Goal: Information Seeking & Learning: Check status

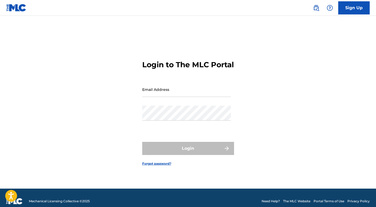
click at [167, 93] on input "Email Address" at bounding box center [186, 89] width 89 height 15
type input "[EMAIL_ADDRESS][DOMAIN_NAME]"
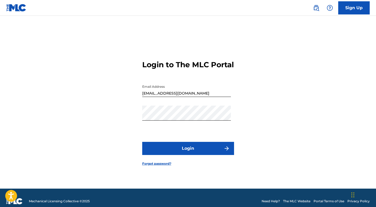
click at [191, 155] on button "Login" at bounding box center [188, 148] width 92 height 13
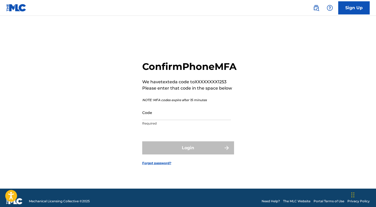
click at [154, 120] on input "Code" at bounding box center [186, 112] width 89 height 15
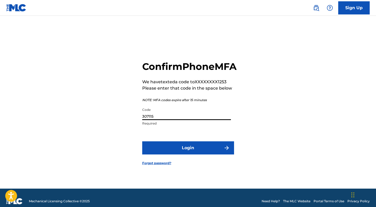
type input "307115"
click at [185, 152] on button "Login" at bounding box center [188, 147] width 92 height 13
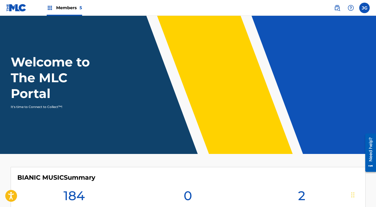
click at [65, 6] on span "Members 5" at bounding box center [69, 8] width 26 height 6
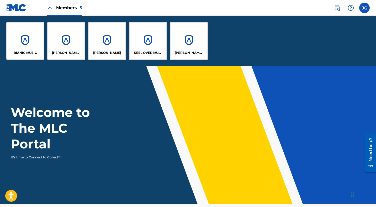
click at [66, 48] on div "[PERSON_NAME] MUSIC" at bounding box center [66, 41] width 38 height 38
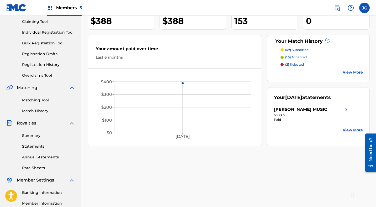
scroll to position [62, 0]
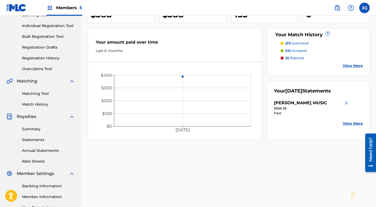
click at [39, 139] on link "Statements" at bounding box center [48, 140] width 53 height 6
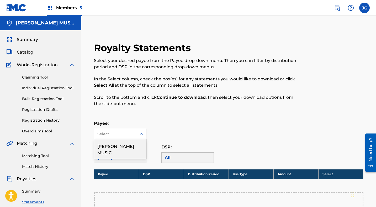
click at [117, 135] on div "Select..." at bounding box center [115, 134] width 36 height 6
click at [115, 146] on div "[PERSON_NAME] MUSIC" at bounding box center [120, 148] width 52 height 19
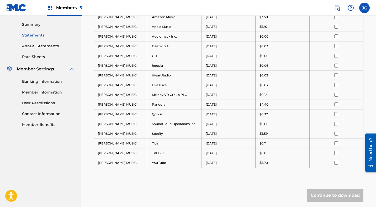
scroll to position [166, 0]
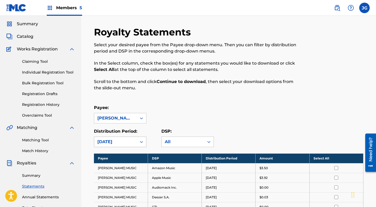
click at [129, 141] on div "[DATE]" at bounding box center [120, 142] width 53 height 11
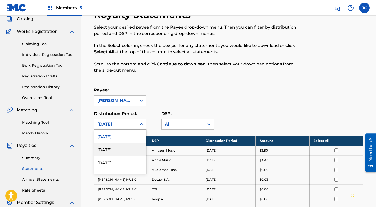
scroll to position [35, 0]
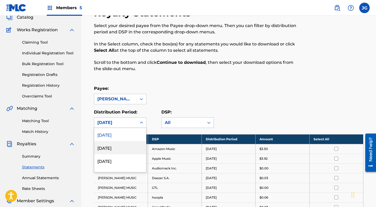
click at [126, 147] on div "[DATE]" at bounding box center [120, 147] width 52 height 13
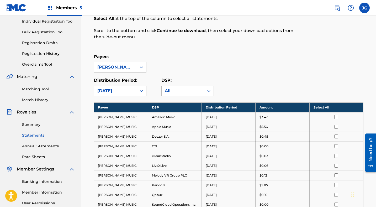
scroll to position [66, 0]
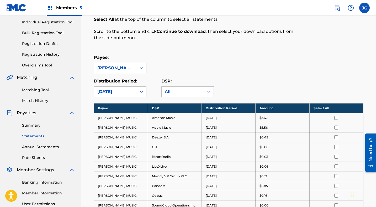
click at [133, 90] on div "[DATE]" at bounding box center [115, 91] width 36 height 6
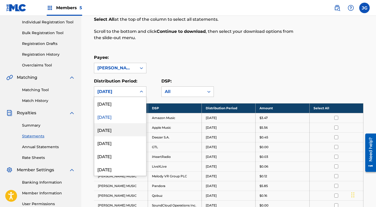
click at [120, 130] on div "[DATE]" at bounding box center [120, 129] width 52 height 13
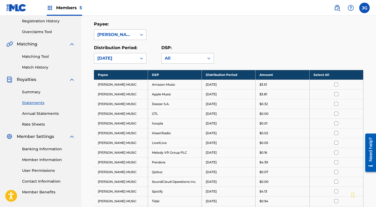
scroll to position [82, 0]
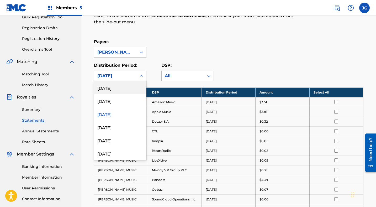
click at [134, 73] on div "[DATE]" at bounding box center [115, 76] width 43 height 10
click at [126, 85] on div "[DATE]" at bounding box center [120, 87] width 52 height 13
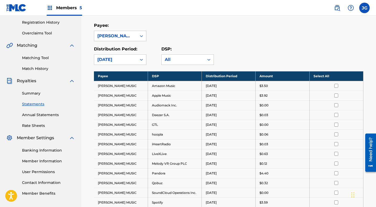
scroll to position [101, 0]
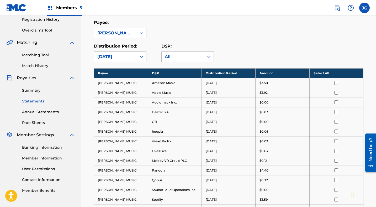
click at [38, 90] on link "Summary" at bounding box center [48, 91] width 53 height 6
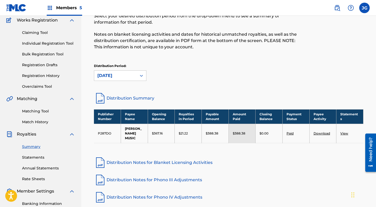
scroll to position [45, 0]
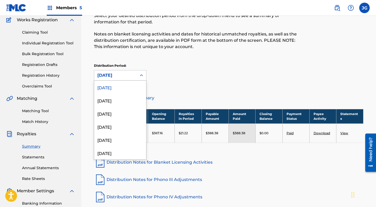
click at [106, 74] on div "[DATE]" at bounding box center [115, 75] width 36 height 6
click at [105, 100] on div "[DATE]" at bounding box center [120, 100] width 52 height 13
click at [119, 76] on div "[DATE]" at bounding box center [115, 75] width 36 height 6
click at [115, 88] on div "[DATE]" at bounding box center [120, 87] width 52 height 13
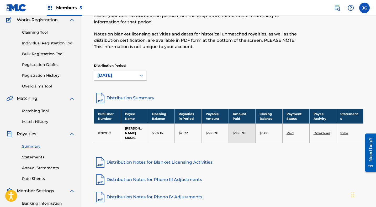
click at [109, 78] on div "[DATE]" at bounding box center [115, 75] width 36 height 6
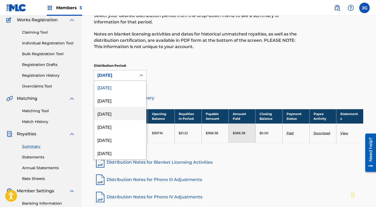
click at [105, 112] on div "[DATE]" at bounding box center [120, 113] width 52 height 13
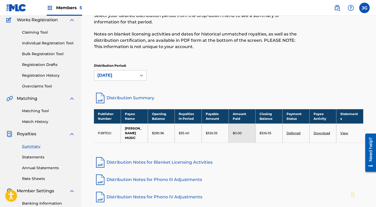
click at [130, 75] on div "[DATE]" at bounding box center [115, 75] width 36 height 6
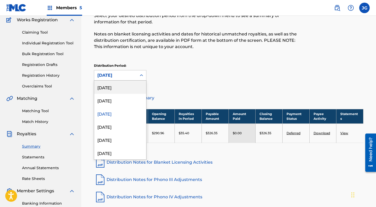
click at [118, 88] on div "[DATE]" at bounding box center [120, 87] width 52 height 13
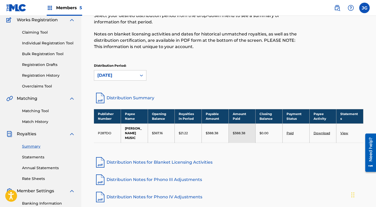
click at [67, 6] on span "Members 5" at bounding box center [69, 8] width 26 height 6
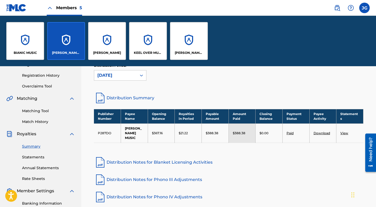
click at [196, 44] on div "[PERSON_NAME] SOUNDWORKS" at bounding box center [189, 41] width 38 height 38
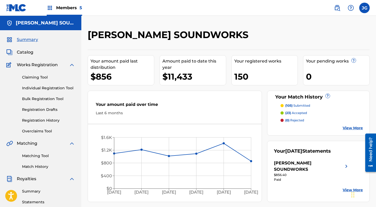
click at [74, 5] on span "Members 5" at bounding box center [69, 8] width 26 height 6
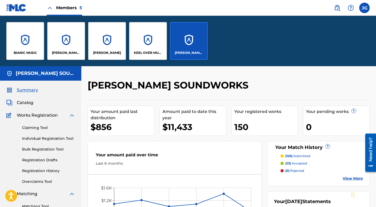
click at [105, 46] on div "[PERSON_NAME]" at bounding box center [107, 41] width 38 height 38
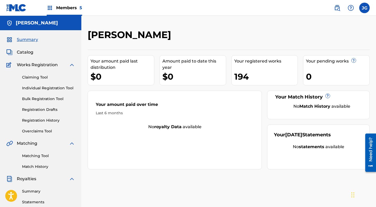
click at [260, 72] on div "194" at bounding box center [266, 77] width 64 height 12
click at [28, 52] on span "Catalog" at bounding box center [25, 52] width 17 height 6
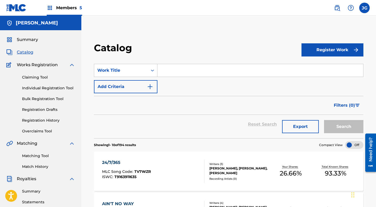
click at [339, 105] on span "Filters ( 0 )" at bounding box center [344, 105] width 21 height 6
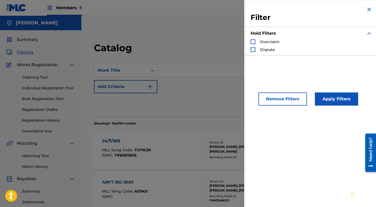
click at [366, 9] on img "Search Form" at bounding box center [369, 9] width 6 height 6
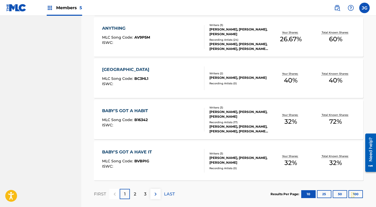
scroll to position [407, 0]
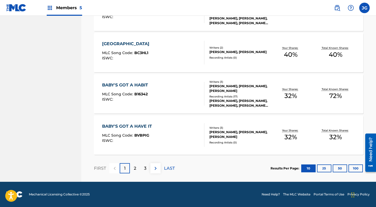
click at [355, 167] on button "100" at bounding box center [356, 168] width 14 height 8
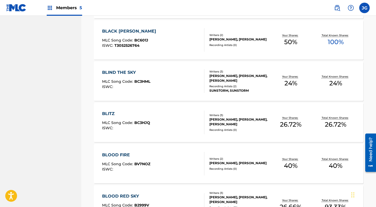
scroll to position [0, 0]
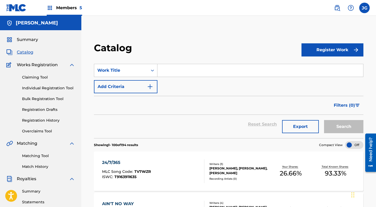
click at [31, 39] on span "Summary" at bounding box center [27, 39] width 21 height 6
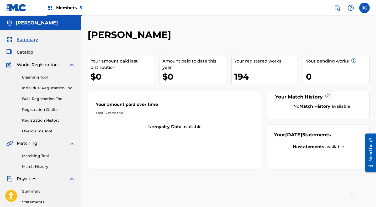
click at [59, 12] on div "Members 5" at bounding box center [64, 7] width 35 height 15
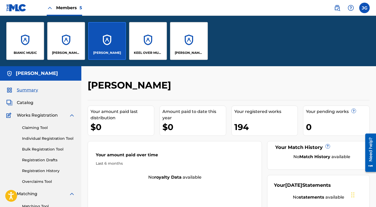
click at [38, 27] on div "BIANIC MUSIC" at bounding box center [25, 41] width 38 height 38
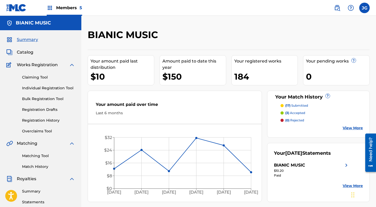
click at [298, 112] on p "(3) accepted" at bounding box center [295, 113] width 20 height 5
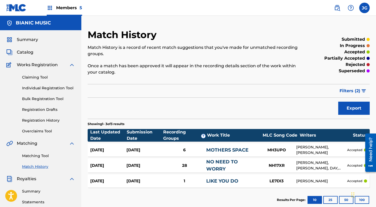
click at [29, 41] on span "Summary" at bounding box center [27, 39] width 21 height 6
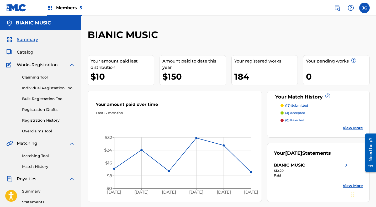
click at [32, 40] on span "Summary" at bounding box center [27, 39] width 21 height 6
click at [75, 7] on span "Members 5" at bounding box center [69, 8] width 26 height 6
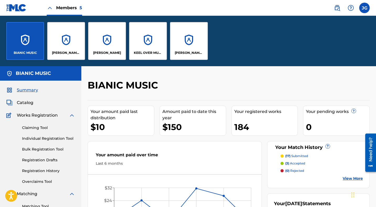
click at [148, 46] on div "KEEL OVER MUSIC" at bounding box center [148, 41] width 38 height 38
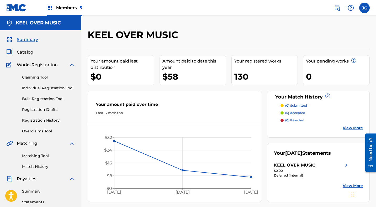
click at [61, 6] on span "Members 5" at bounding box center [69, 8] width 26 height 6
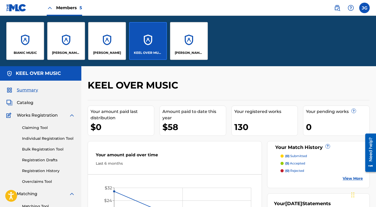
click at [191, 38] on div "[PERSON_NAME] SOUNDWORKS" at bounding box center [189, 41] width 38 height 38
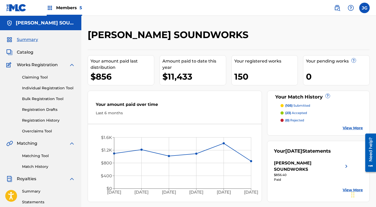
click at [27, 53] on span "Catalog" at bounding box center [25, 52] width 17 height 6
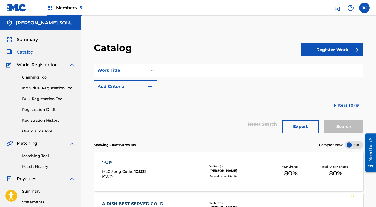
click at [367, 5] on label at bounding box center [364, 8] width 11 height 11
click at [365, 8] on input "[PERSON_NAME] [EMAIL_ADDRESS][DOMAIN_NAME] Notification Preferences Profile Log…" at bounding box center [365, 8] width 0 height 0
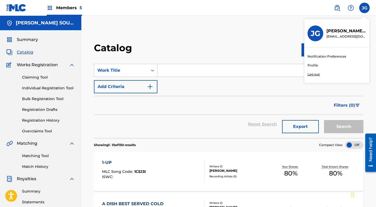
click at [316, 75] on p "Log out" at bounding box center [314, 74] width 12 height 5
click at [365, 8] on input "[PERSON_NAME] [EMAIL_ADDRESS][DOMAIN_NAME] Notification Preferences Profile Log…" at bounding box center [365, 8] width 0 height 0
